Goal: Task Accomplishment & Management: Use online tool/utility

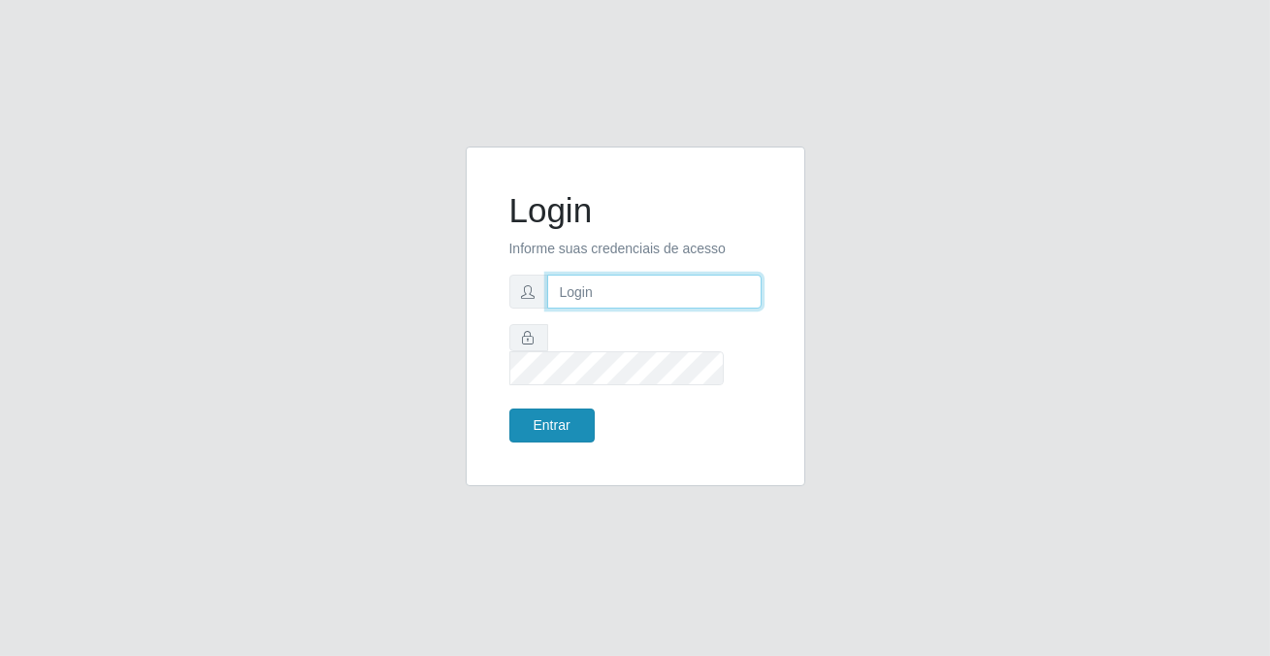
type input "[PERSON_NAME][EMAIL_ADDRESS][DOMAIN_NAME]"
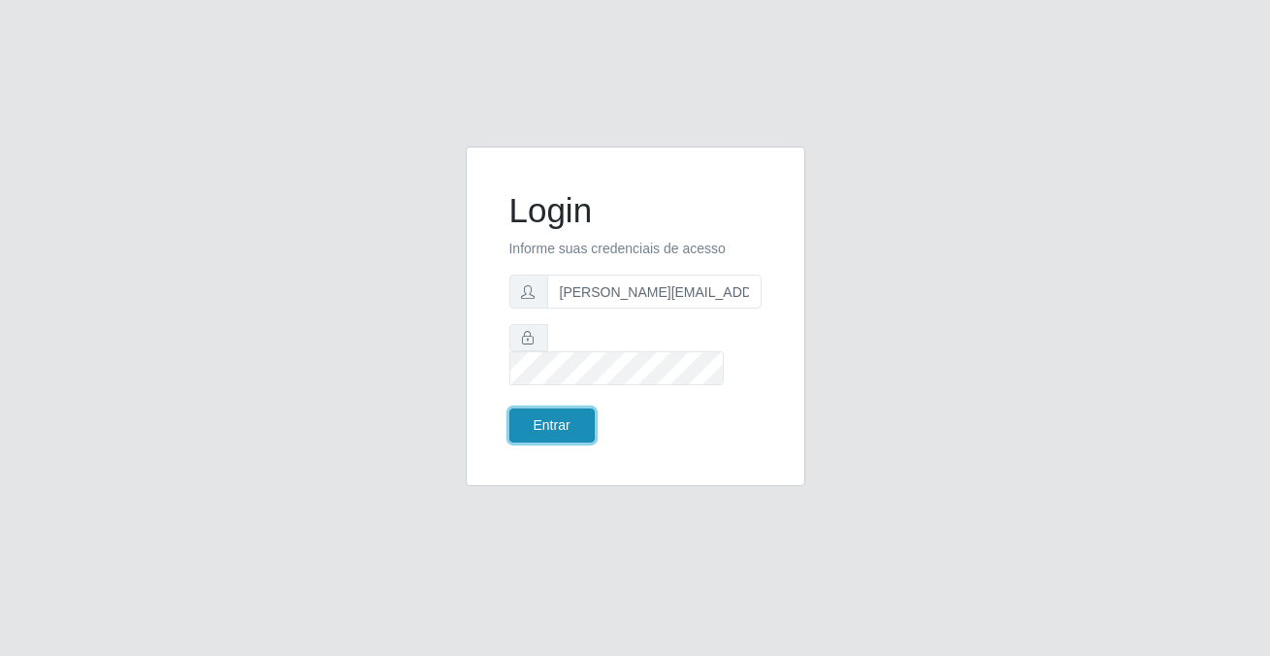
click at [529, 409] on button "Entrar" at bounding box center [551, 426] width 85 height 34
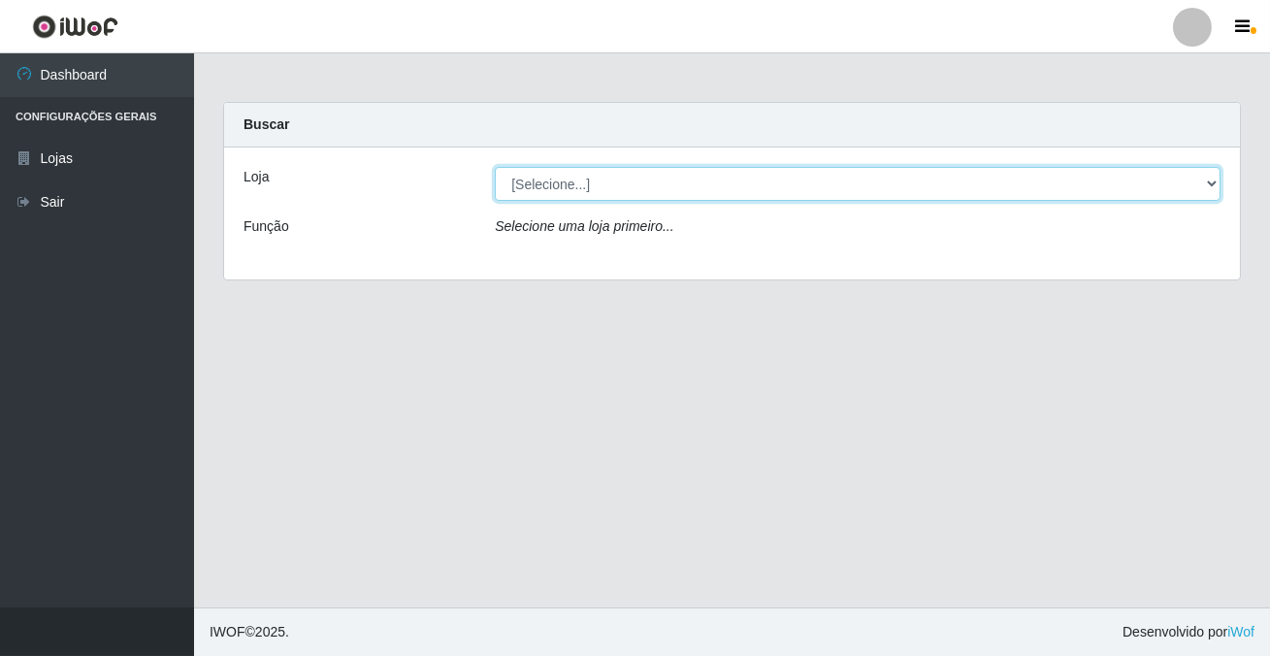
click at [572, 185] on select "[Selecione...] Rede Potiguar 2 - Macaíba" at bounding box center [858, 184] width 726 height 34
click at [495, 167] on select "[Selecione...] Rede Potiguar 2 - Macaíba" at bounding box center [858, 184] width 726 height 34
click at [665, 168] on select "[Selecione...] Rede Potiguar 2 - Macaíba" at bounding box center [858, 184] width 726 height 34
select select "101"
click at [495, 167] on select "[Selecione...] Rede Potiguar 2 - Macaíba" at bounding box center [858, 184] width 726 height 34
